Goal: Register for event/course

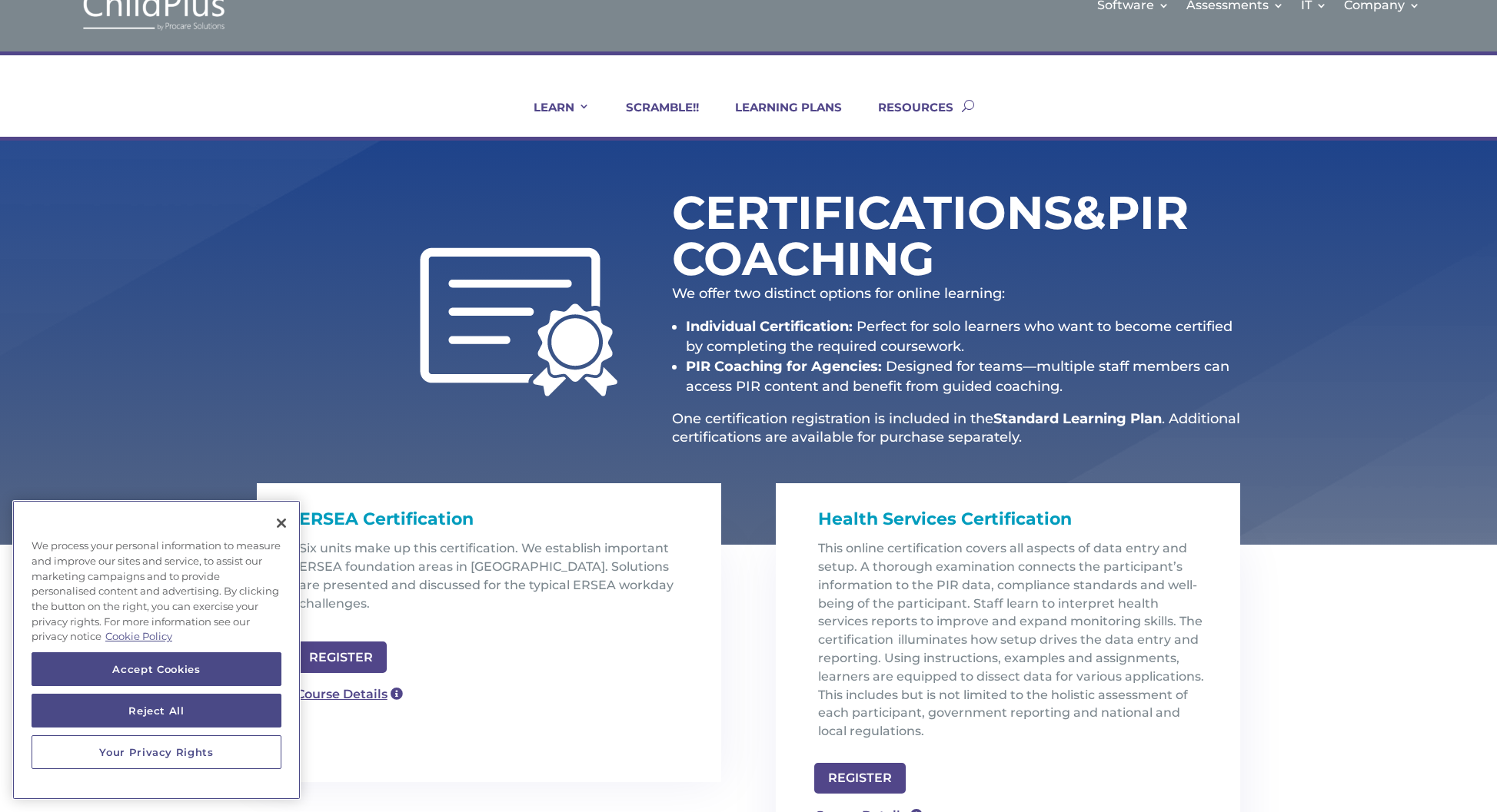
scroll to position [39, 0]
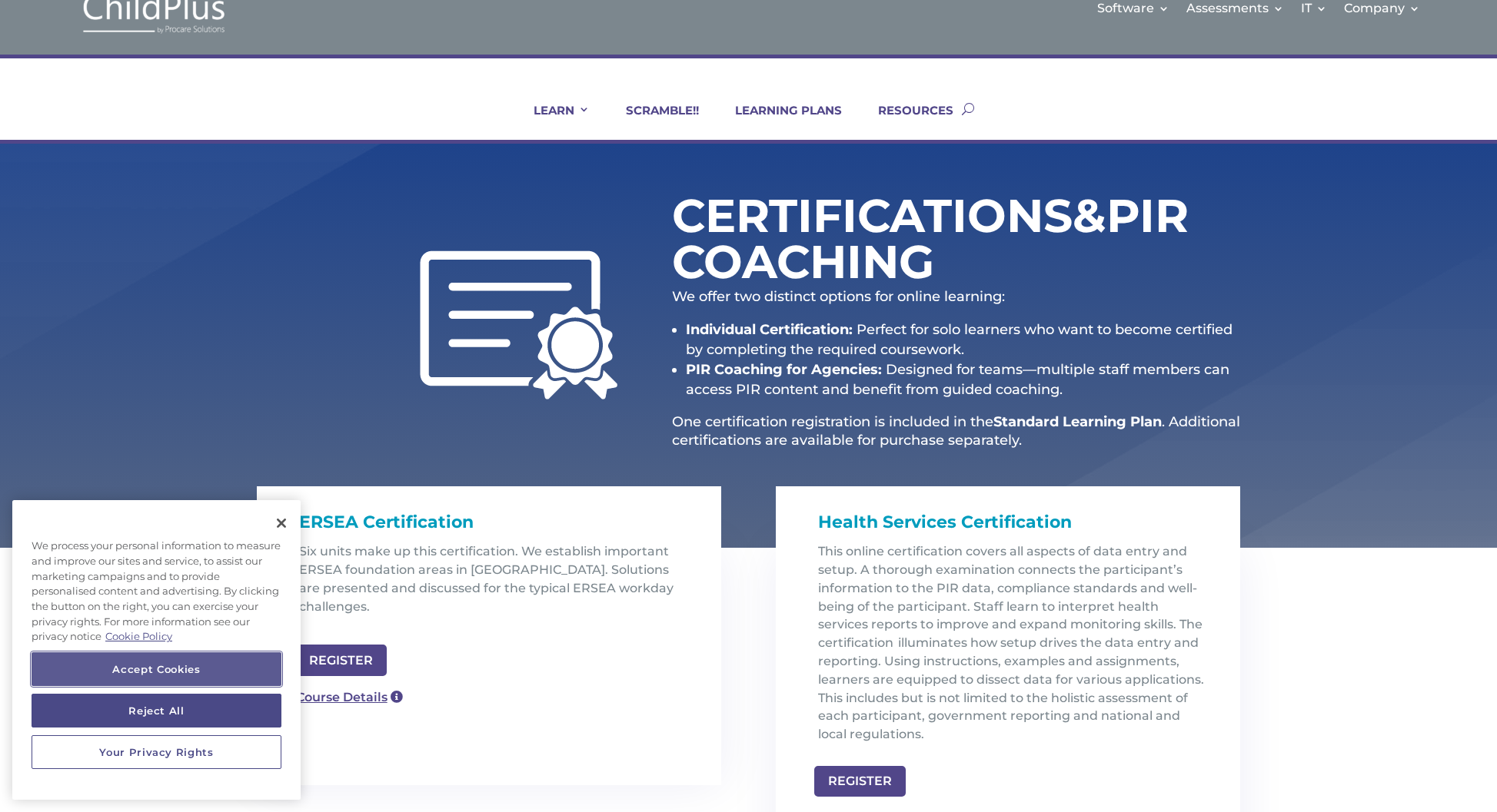
click at [147, 670] on button "Accept Cookies" at bounding box center [156, 669] width 250 height 34
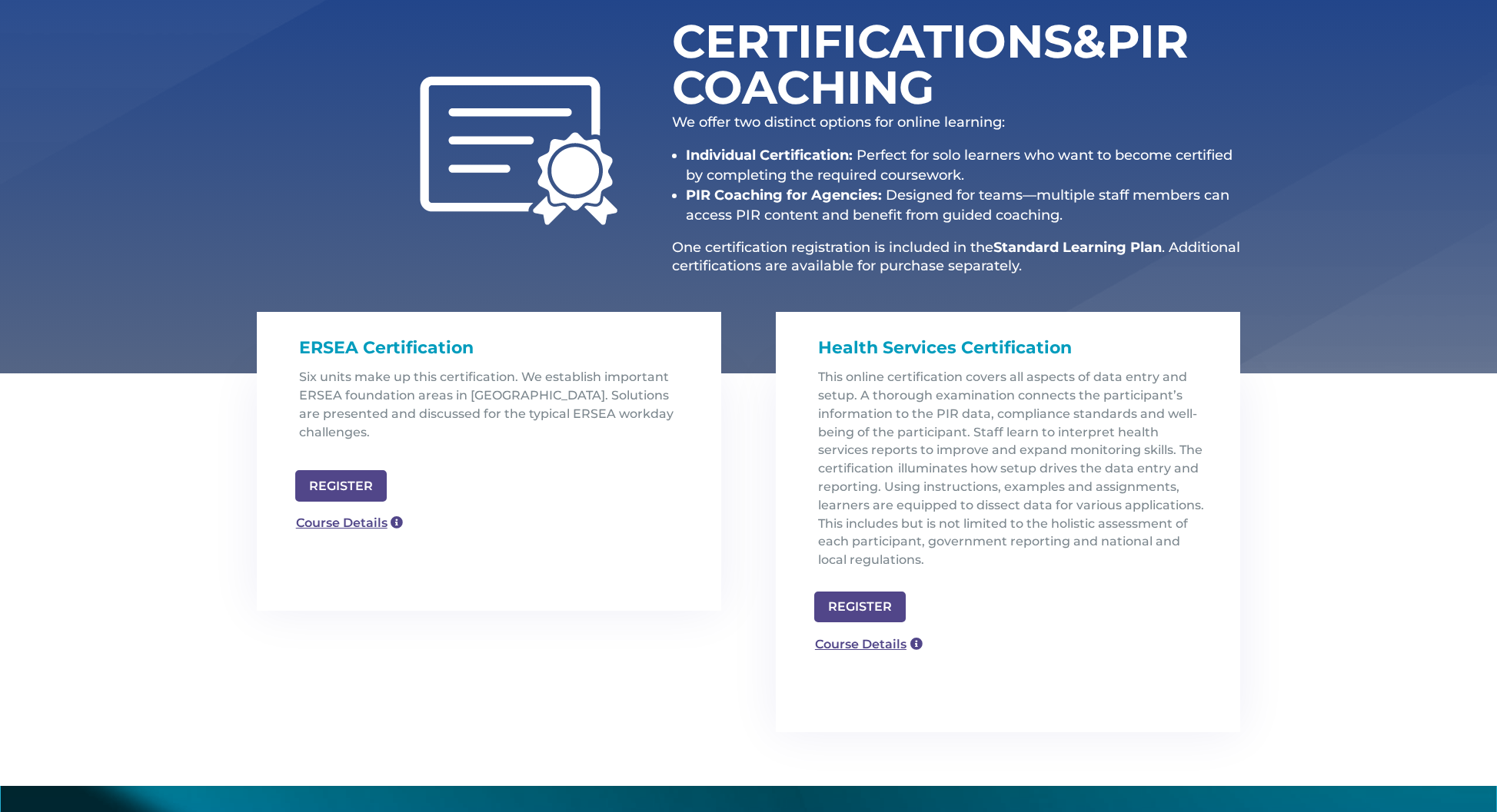
scroll to position [264, 0]
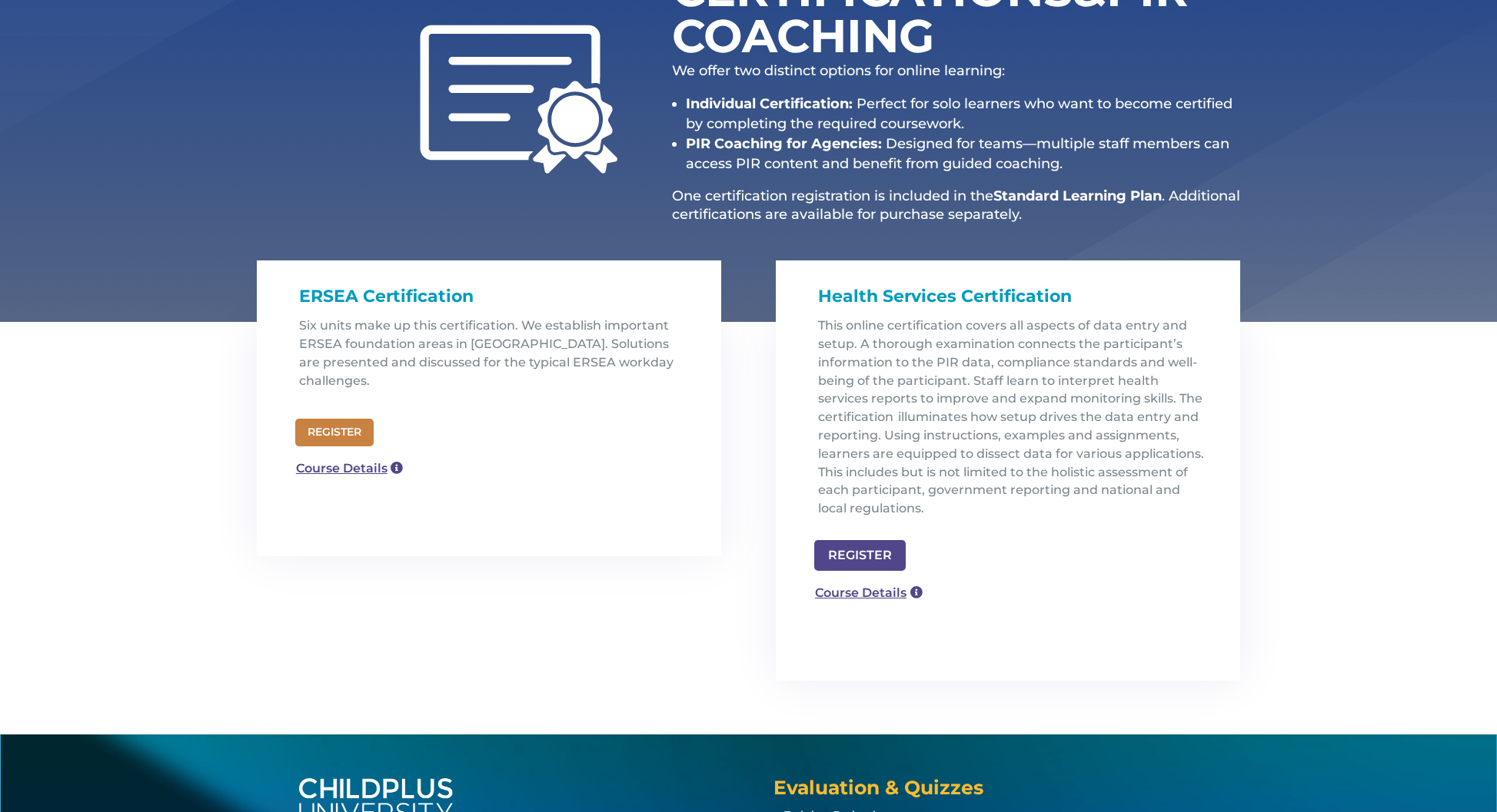
click at [337, 419] on link "REGISTER" at bounding box center [334, 432] width 78 height 28
click at [328, 458] on link "Course Details" at bounding box center [343, 470] width 110 height 24
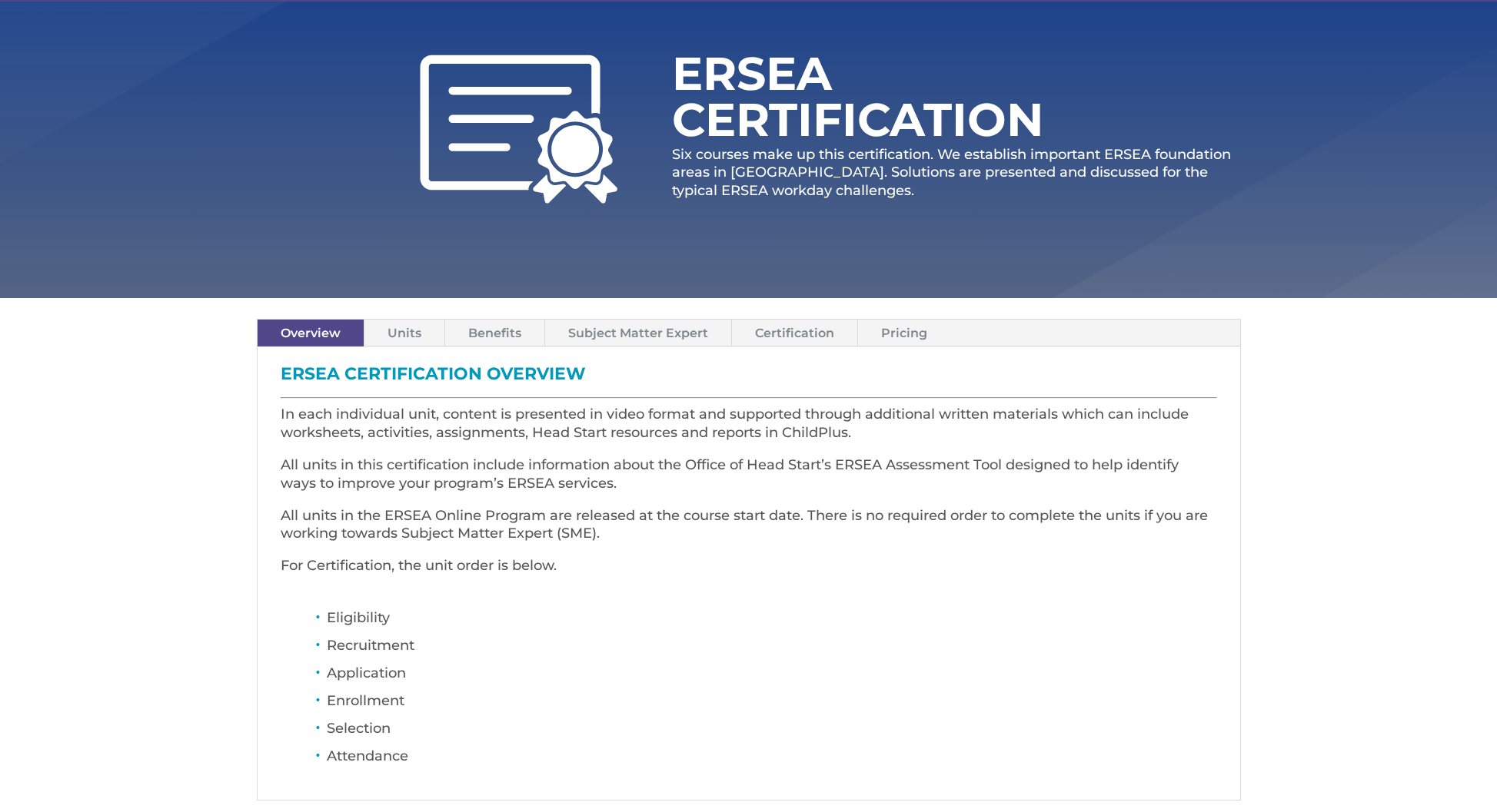
scroll to position [210, 0]
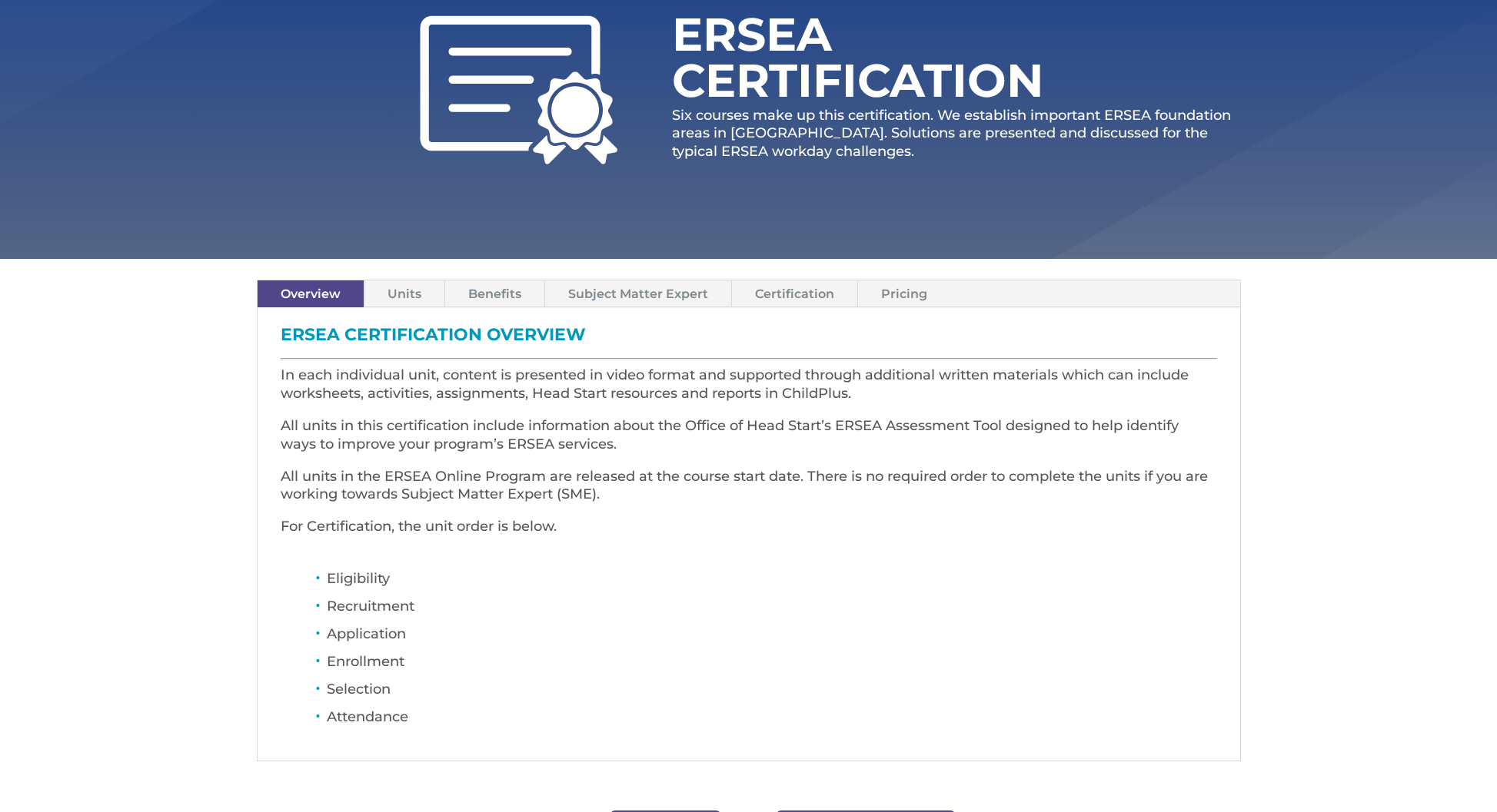
click at [409, 296] on link "Units" at bounding box center [404, 294] width 80 height 27
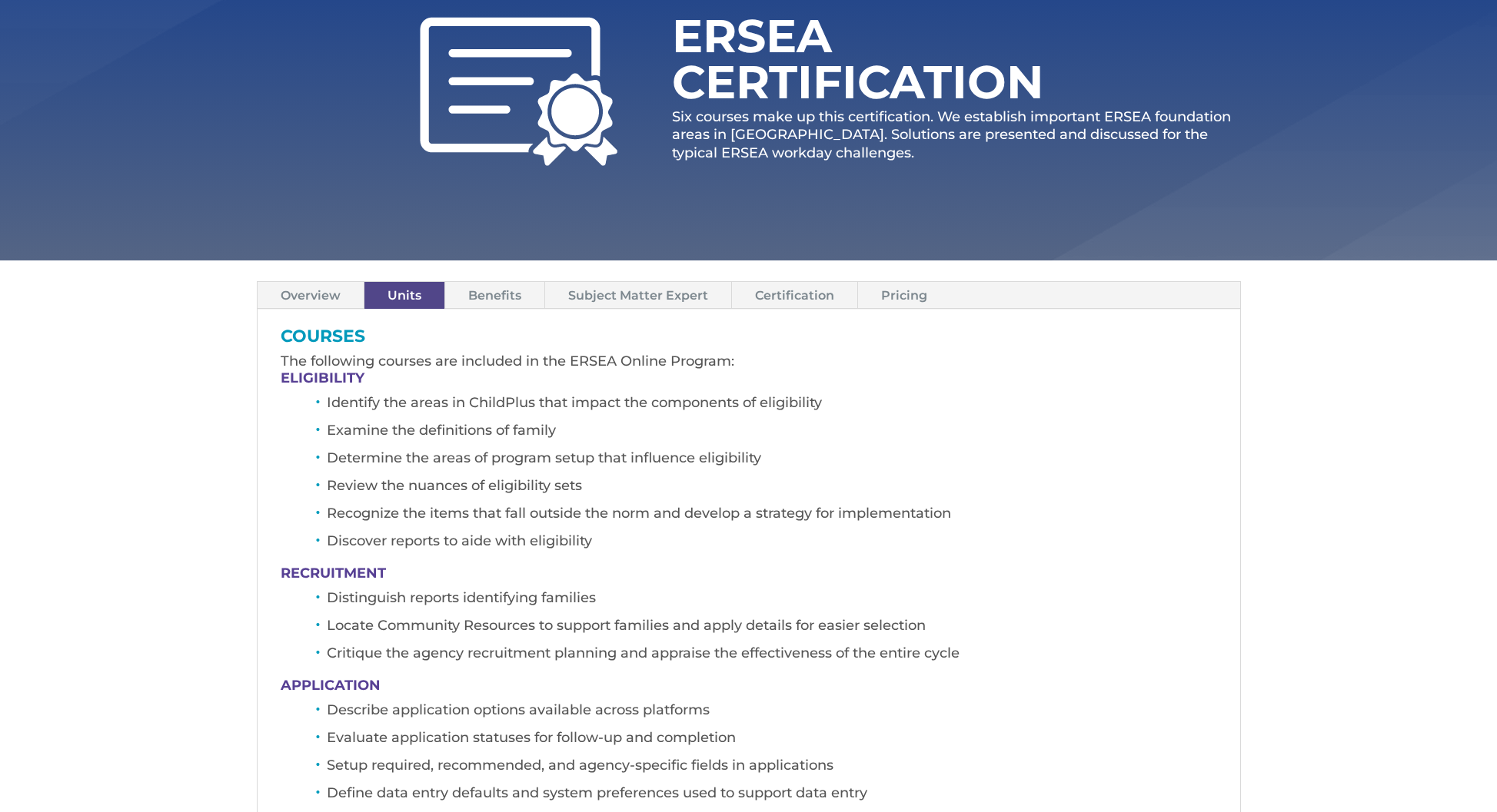
click at [495, 296] on link "Benefits" at bounding box center [495, 296] width 99 height 27
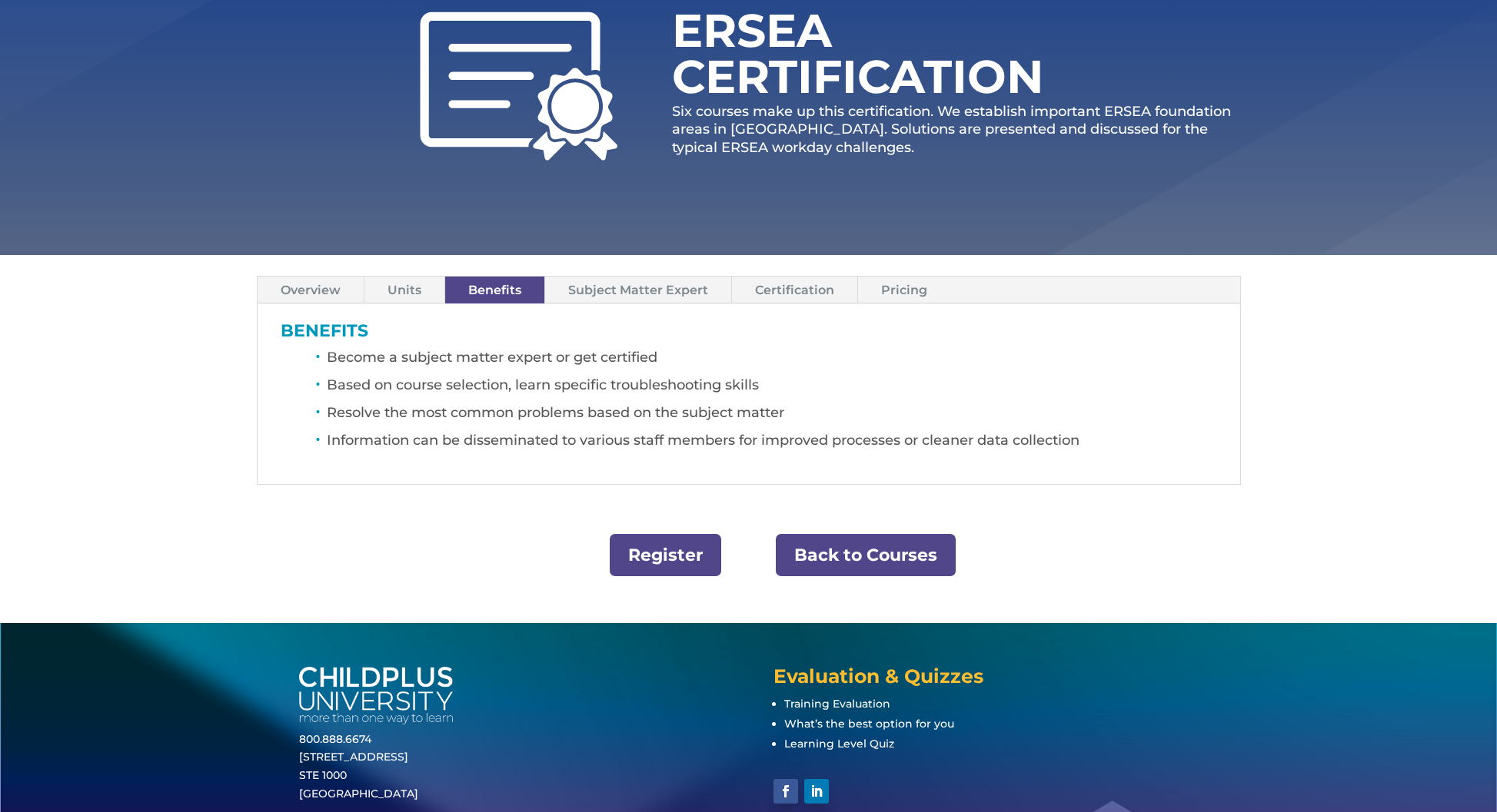
click at [625, 296] on link "Subject Matter Expert" at bounding box center [638, 290] width 186 height 27
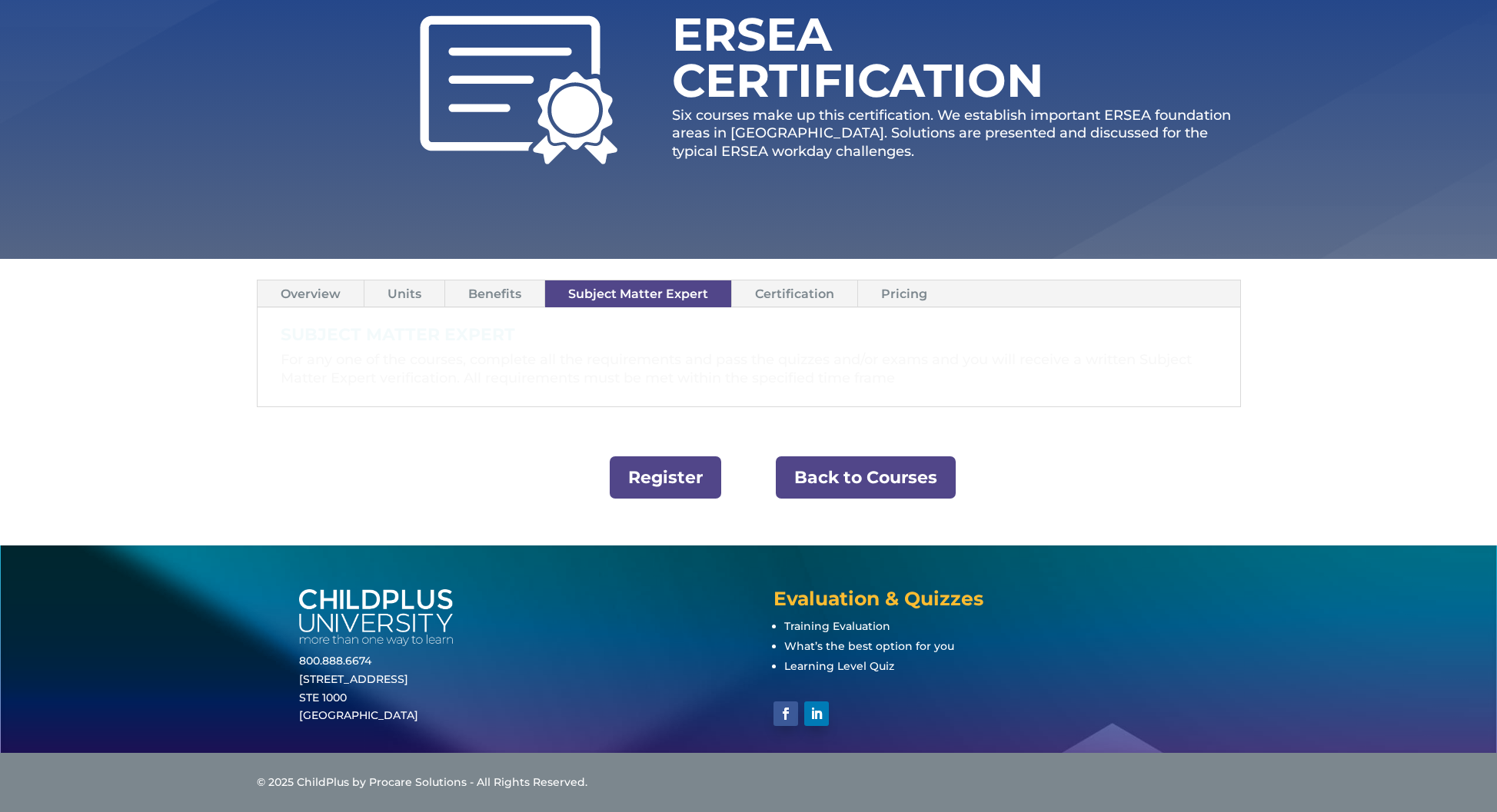
scroll to position [217, 0]
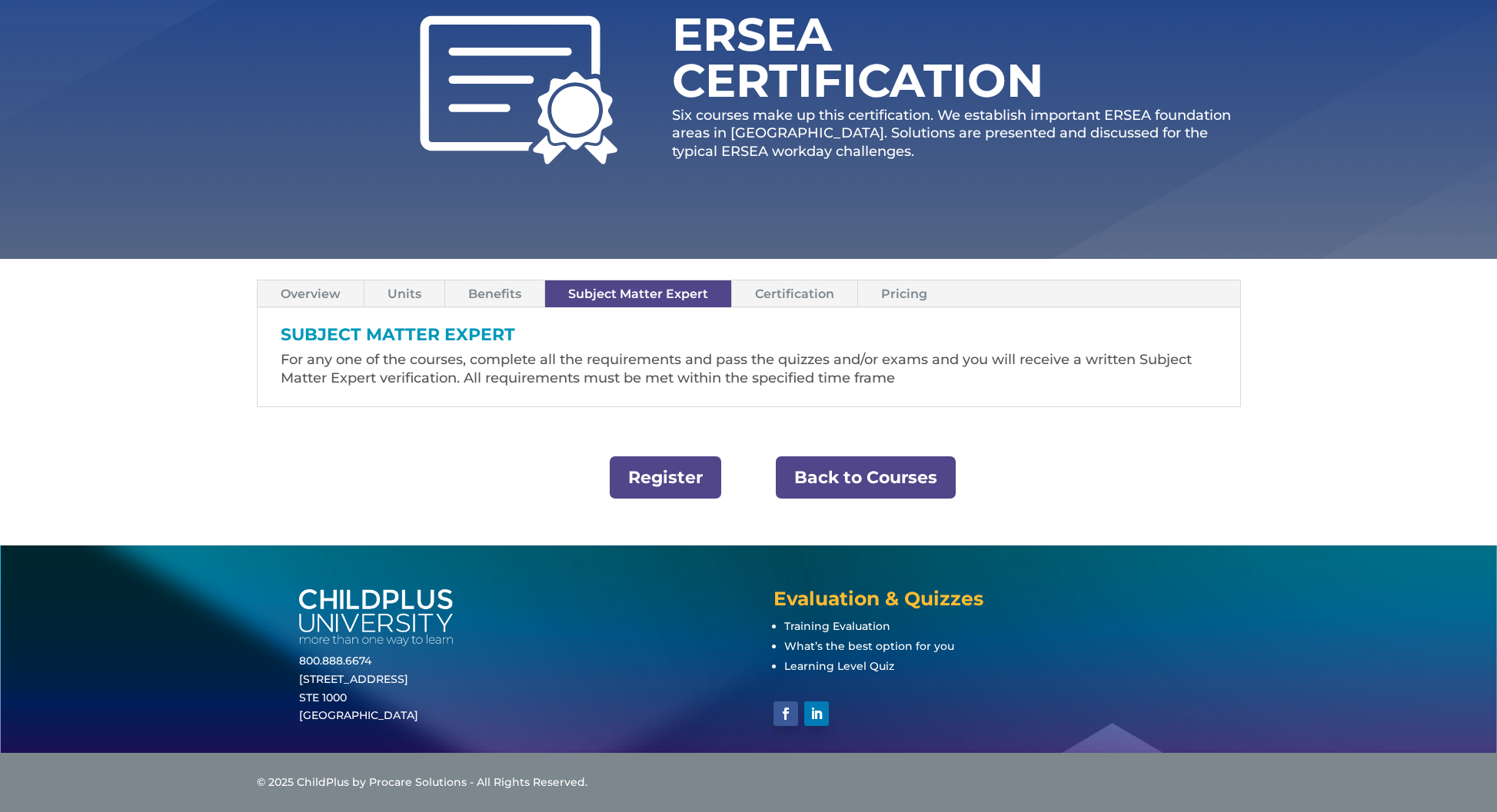
click at [805, 297] on link "Certification" at bounding box center [794, 294] width 125 height 27
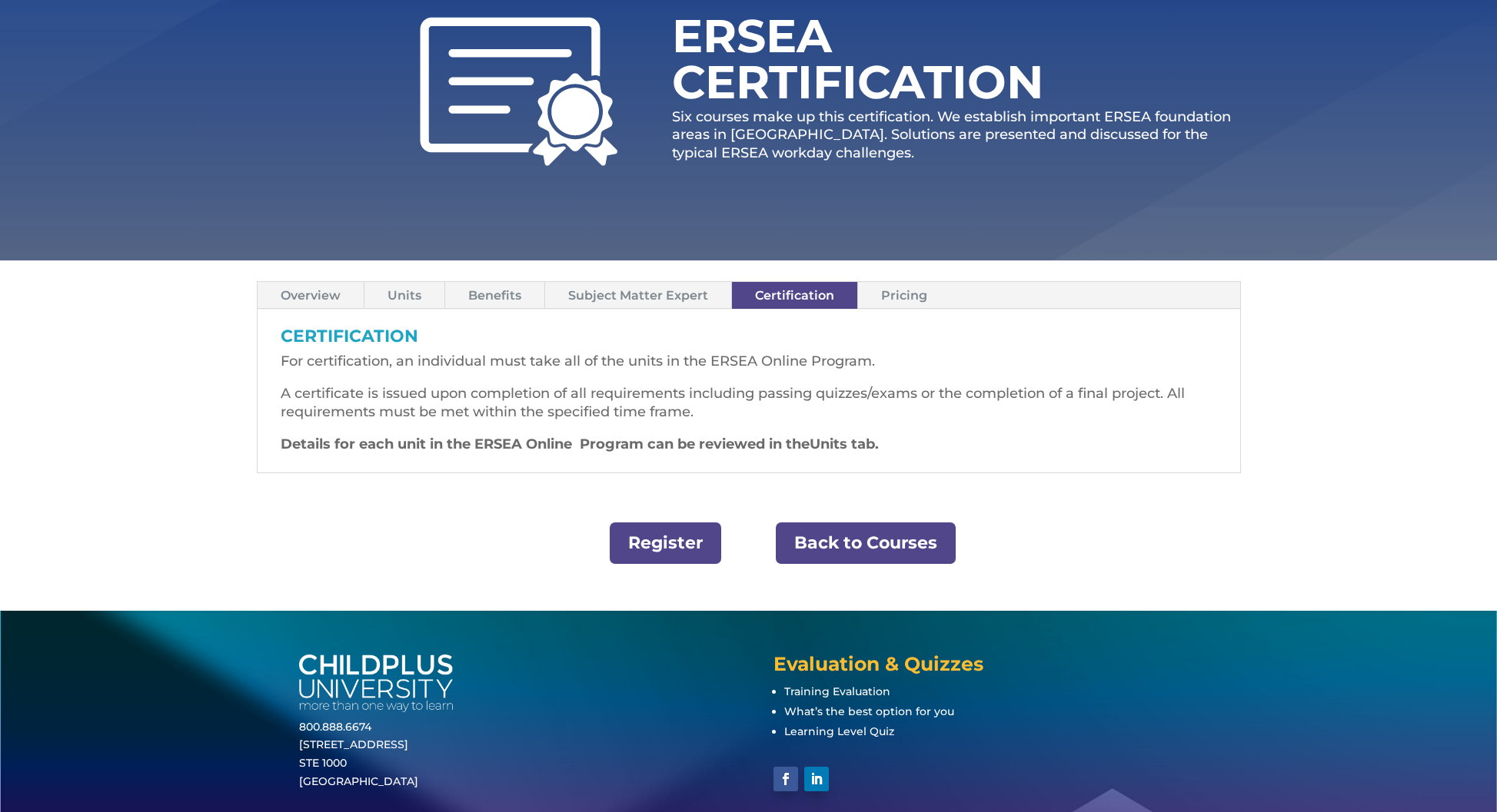
scroll to position [215, 0]
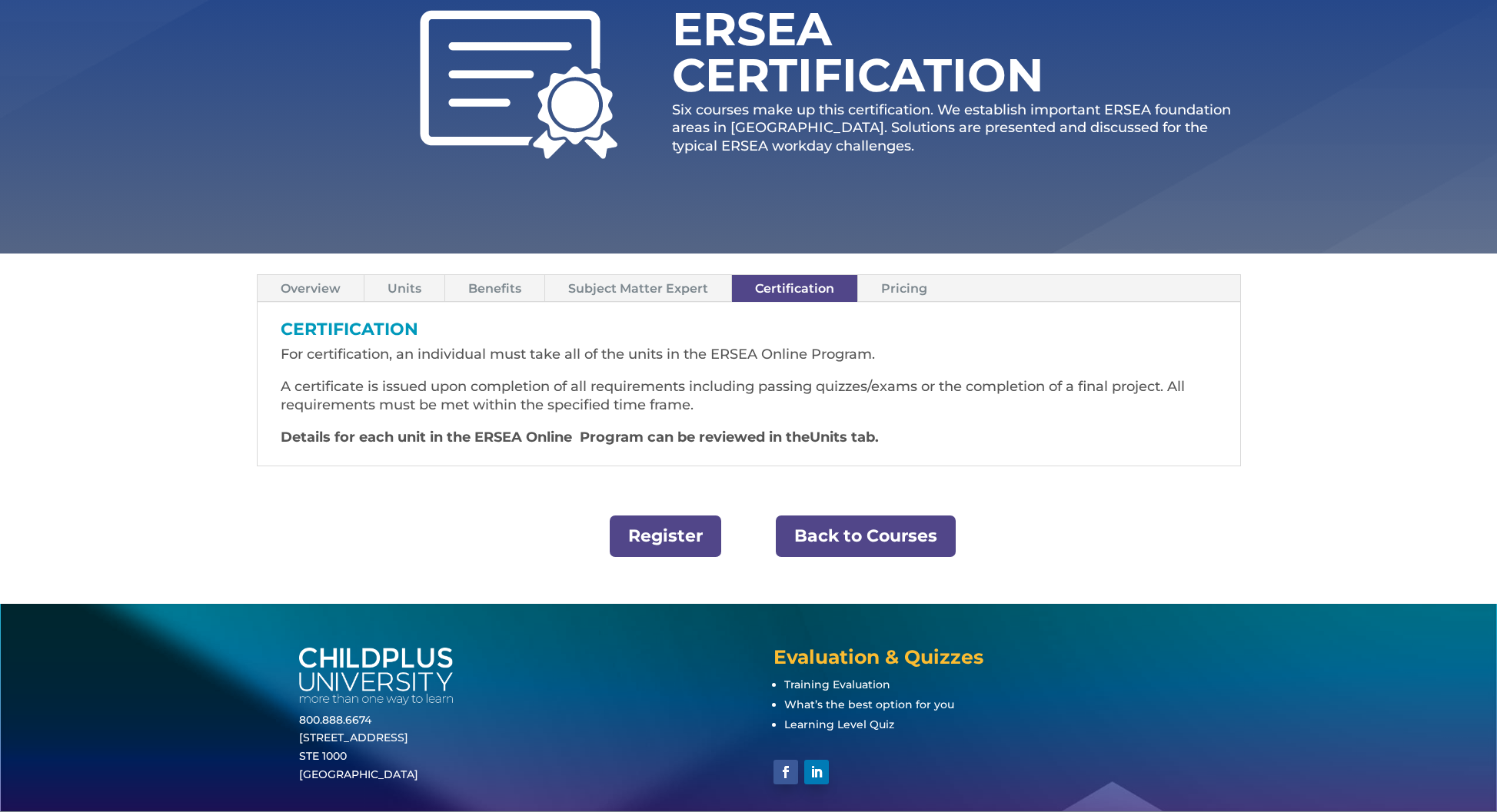
click at [916, 292] on link "Pricing" at bounding box center [904, 289] width 92 height 27
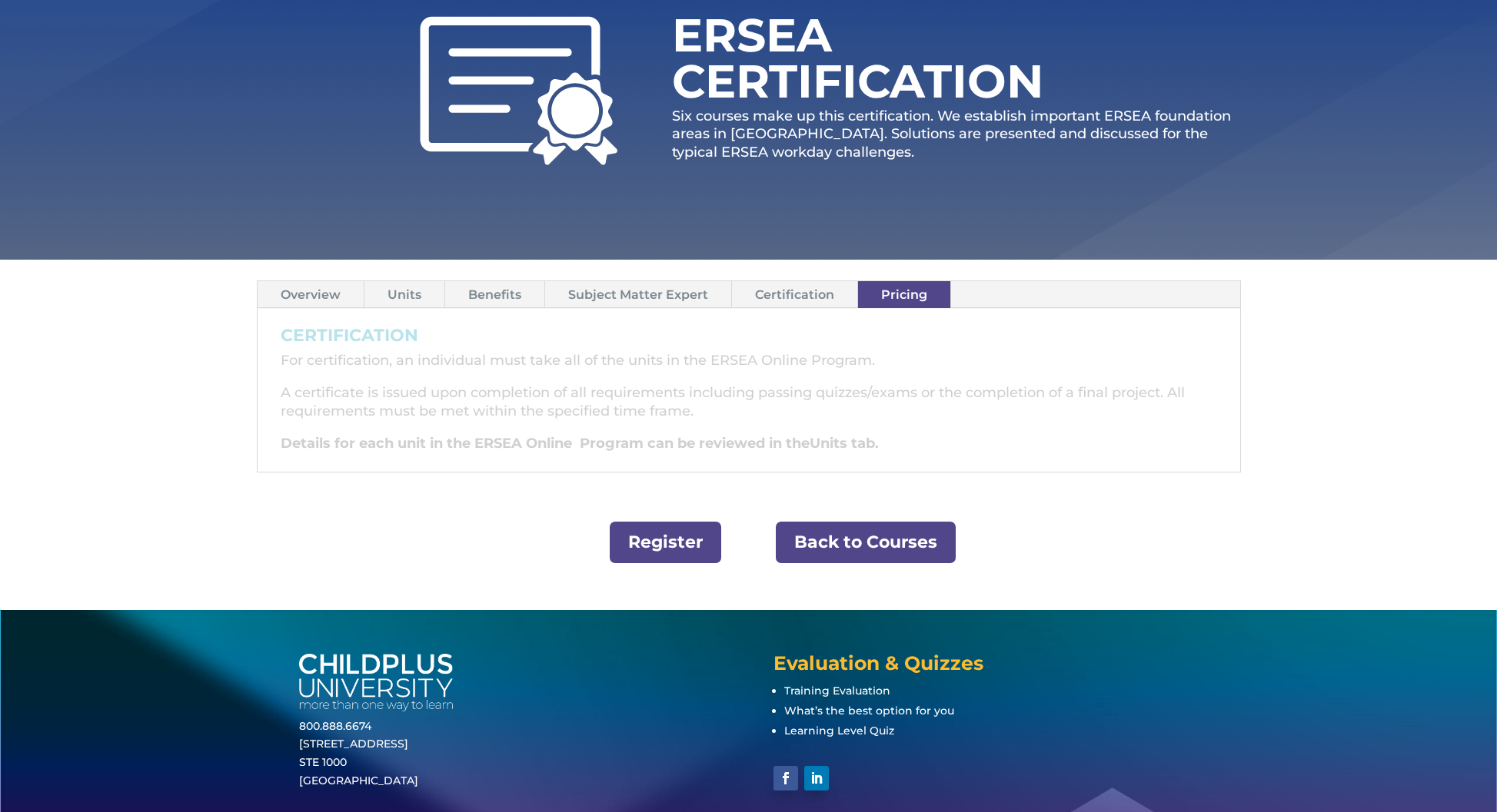
scroll to position [214, 0]
